Goal: Navigation & Orientation: Find specific page/section

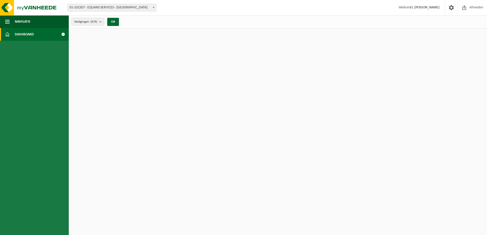
click at [25, 34] on span "Dashboard" at bounding box center [24, 34] width 19 height 13
click at [64, 35] on span at bounding box center [62, 34] width 11 height 13
click at [117, 22] on button "OK" at bounding box center [113, 22] width 12 height 8
click at [92, 24] on span "Vestigingen (9/9)" at bounding box center [85, 22] width 23 height 8
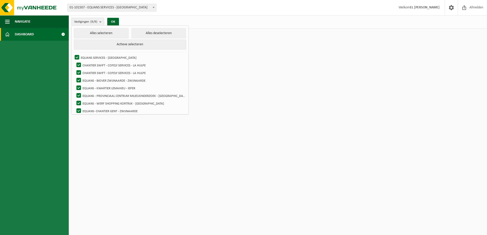
click at [37, 33] on link "Dashboard" at bounding box center [34, 34] width 69 height 13
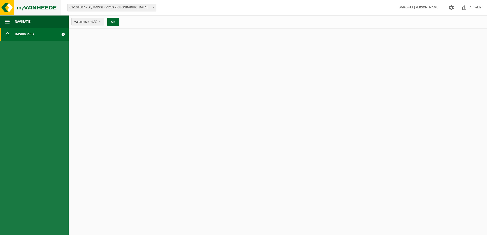
click at [57, 9] on img at bounding box center [30, 7] width 61 height 15
click at [11, 36] on link "Dashboard" at bounding box center [34, 34] width 69 height 13
click at [23, 22] on span "Navigatie" at bounding box center [23, 21] width 16 height 13
